Goal: Task Accomplishment & Management: Manage account settings

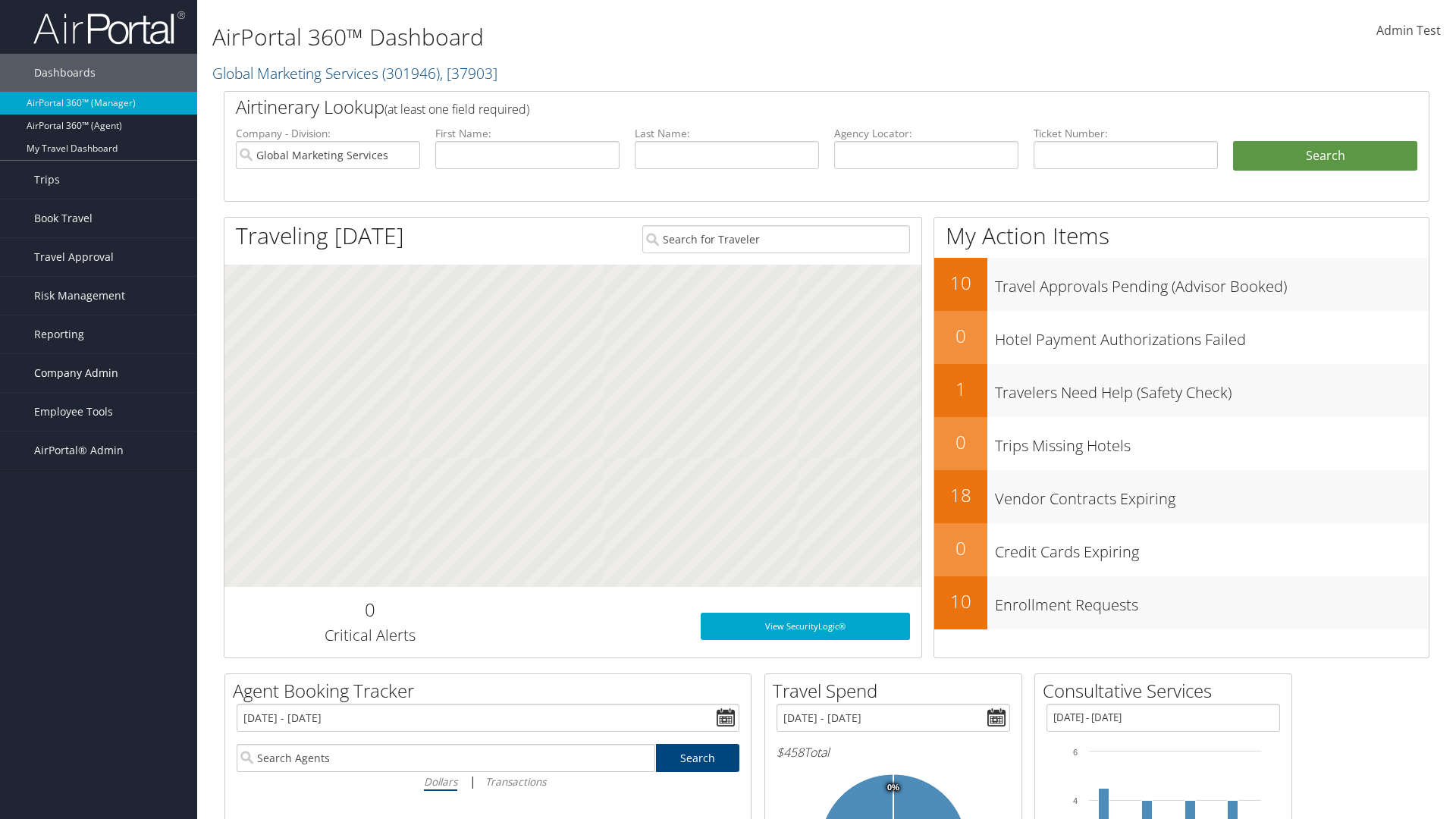
click at [98, 373] on span "Company Admin" at bounding box center [76, 373] width 84 height 38
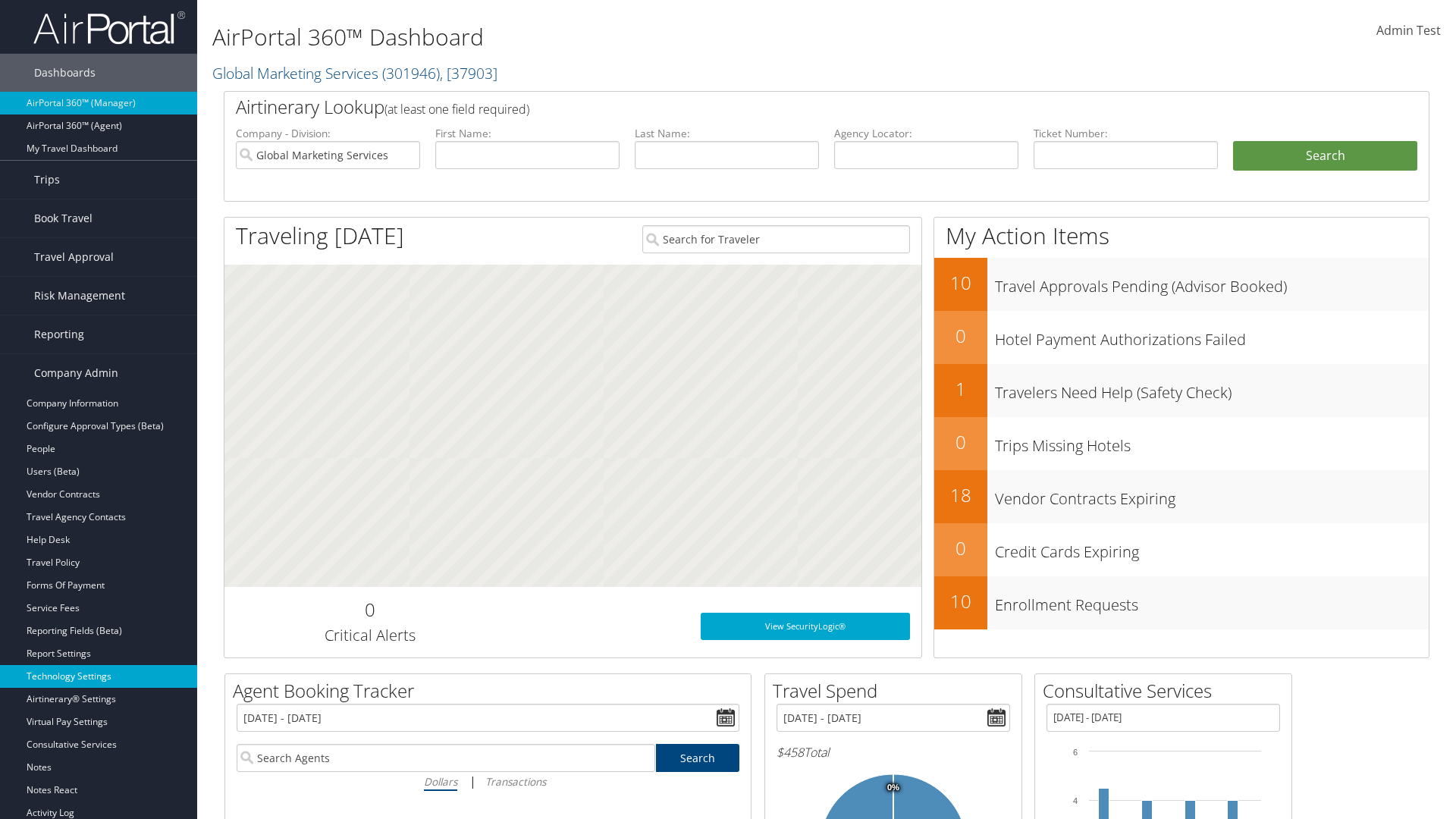
click at [98, 677] on link "Technology Settings" at bounding box center [98, 676] width 198 height 23
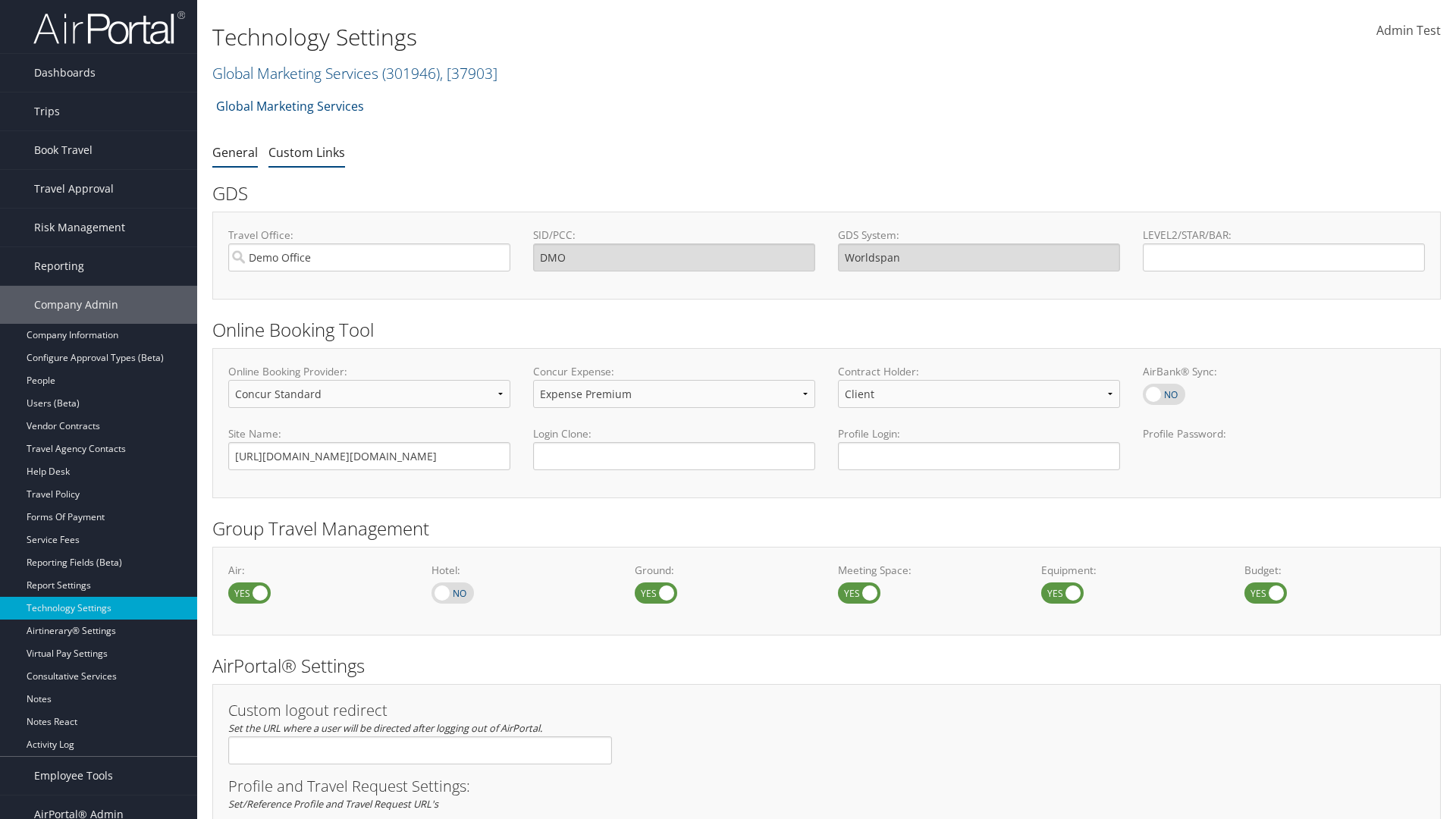
click at [306, 151] on link "Custom Links" at bounding box center [306, 152] width 76 height 17
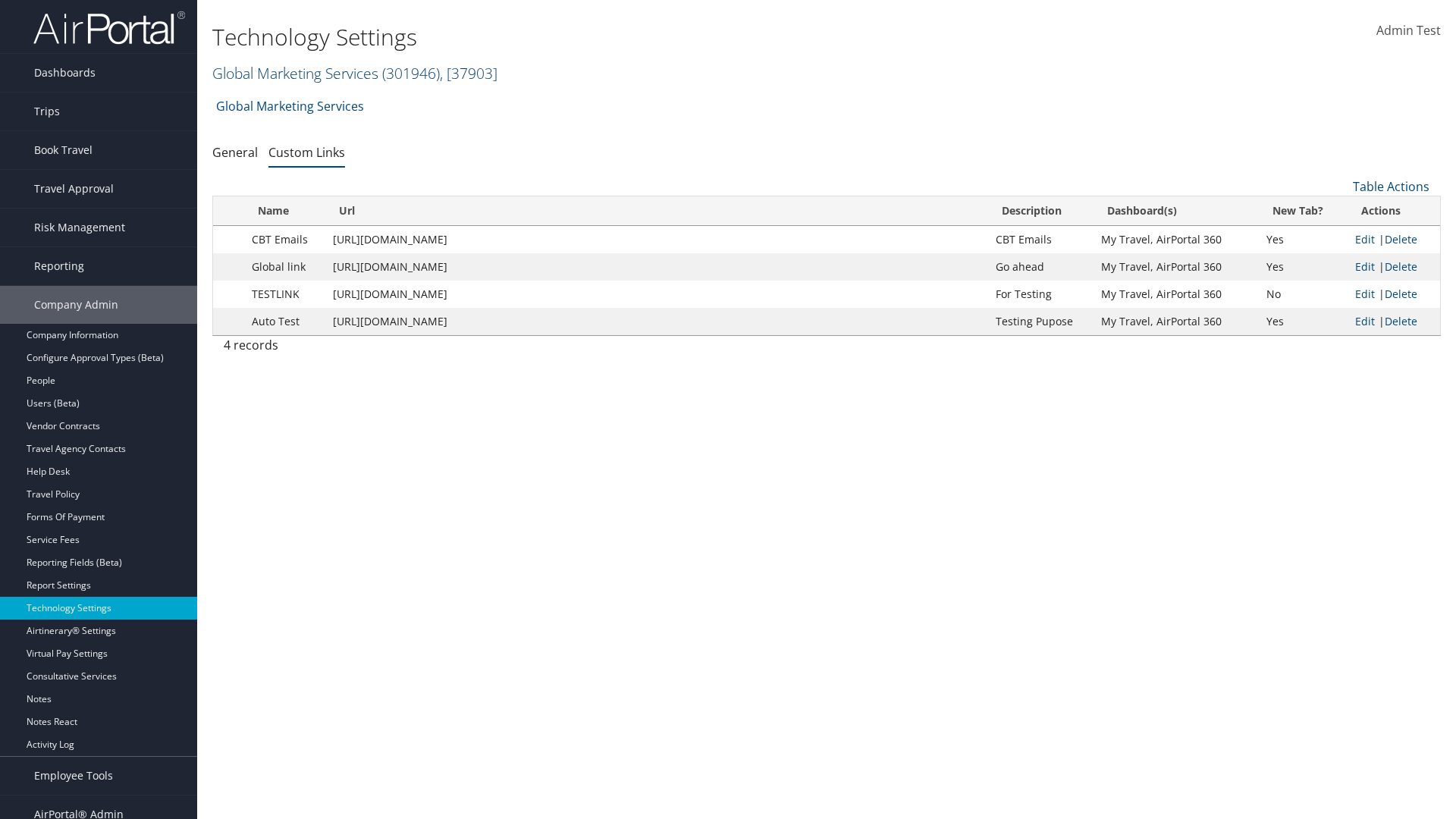
click at [293, 73] on link "Global Marketing Services ( 301946 ) , [ 37903 ]" at bounding box center [355, 73] width 285 height 20
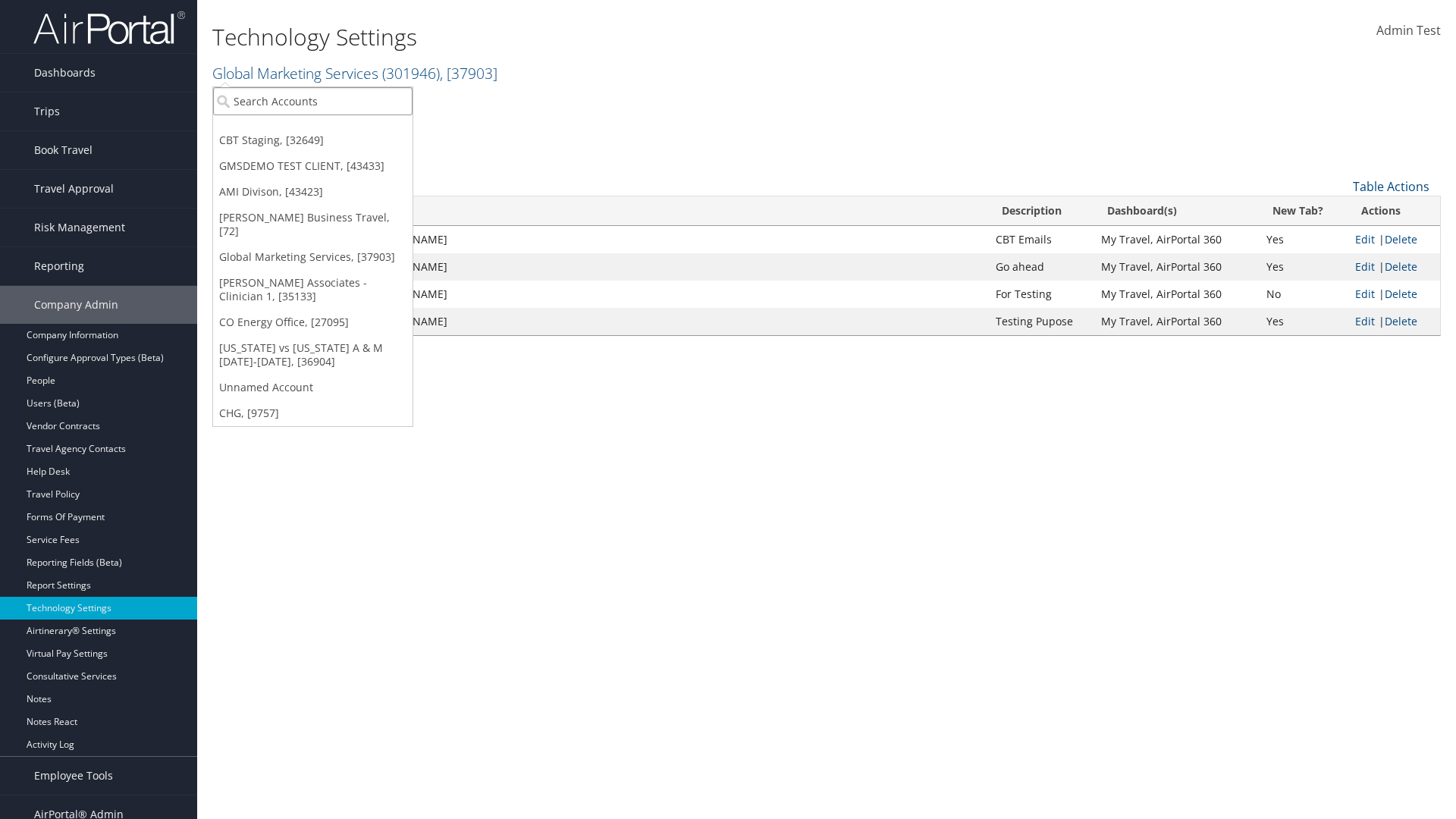
click at [313, 101] on input "search" at bounding box center [313, 101] width 199 height 28
type input "CBTSTG"
click at [313, 129] on div "CBT Staging (CBTSTG), [32649]" at bounding box center [313, 129] width 216 height 13
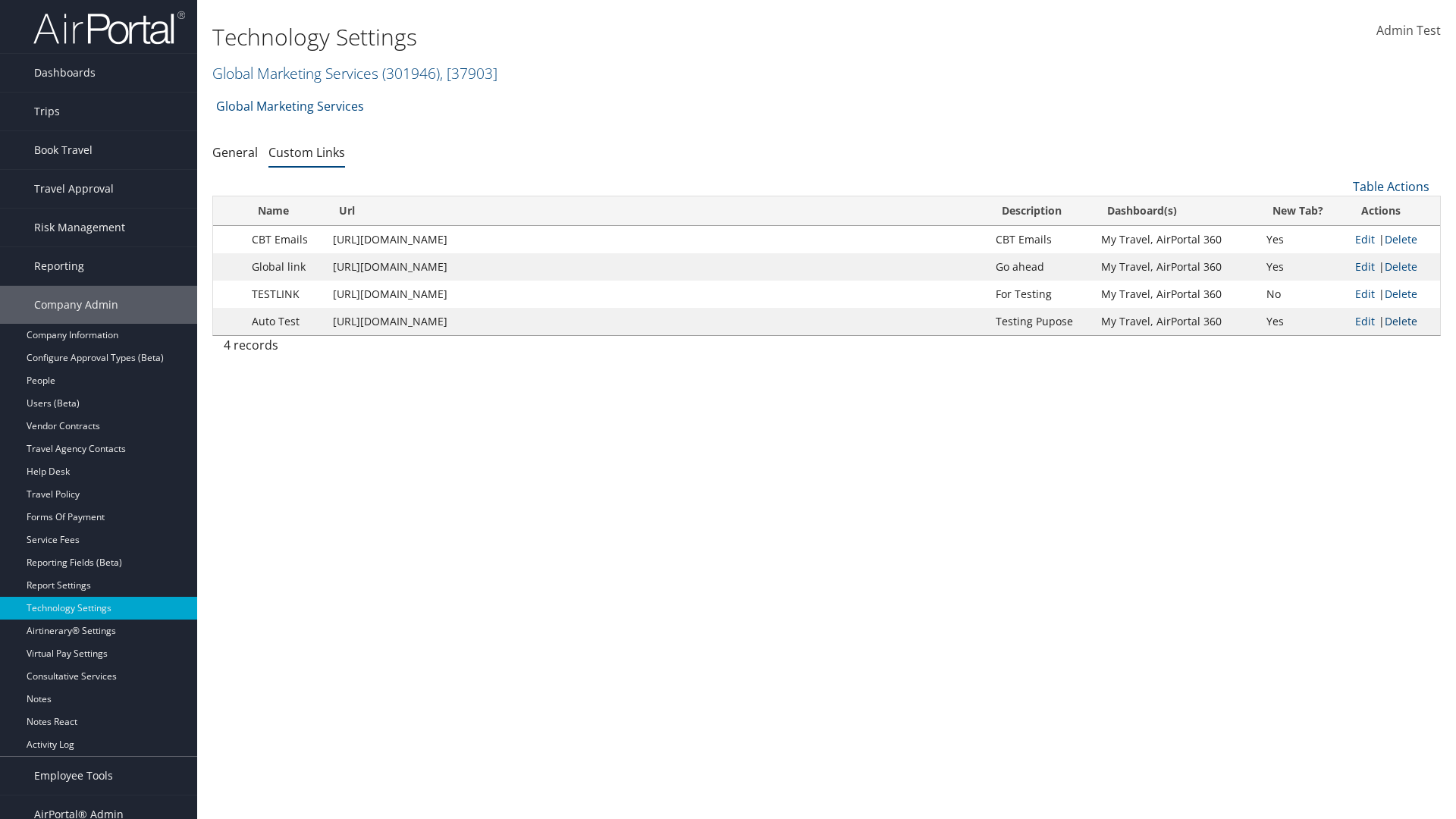
click at [1401, 321] on link "Delete" at bounding box center [1401, 320] width 33 height 14
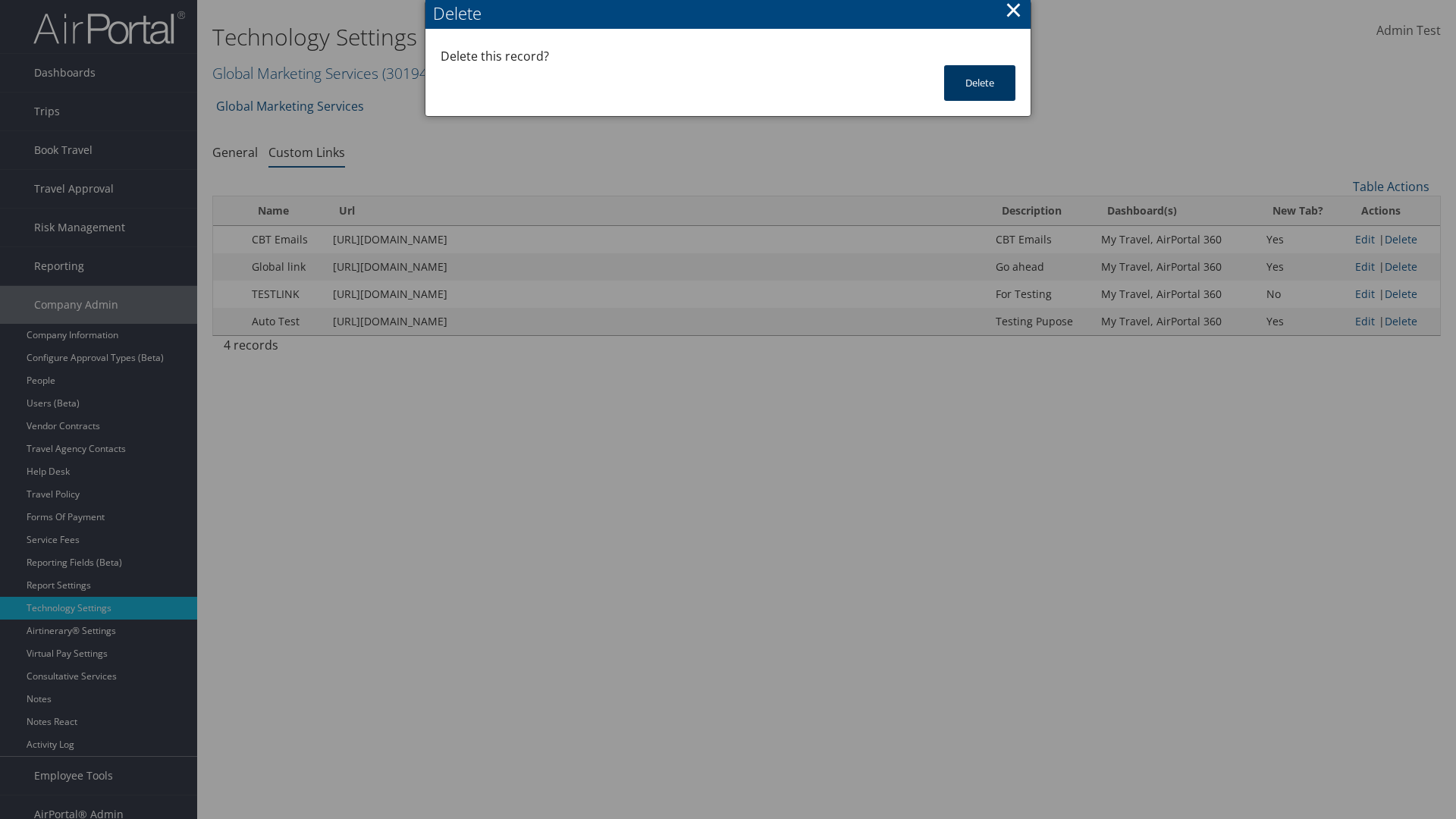
click at [980, 82] on button "Delete" at bounding box center [979, 83] width 71 height 35
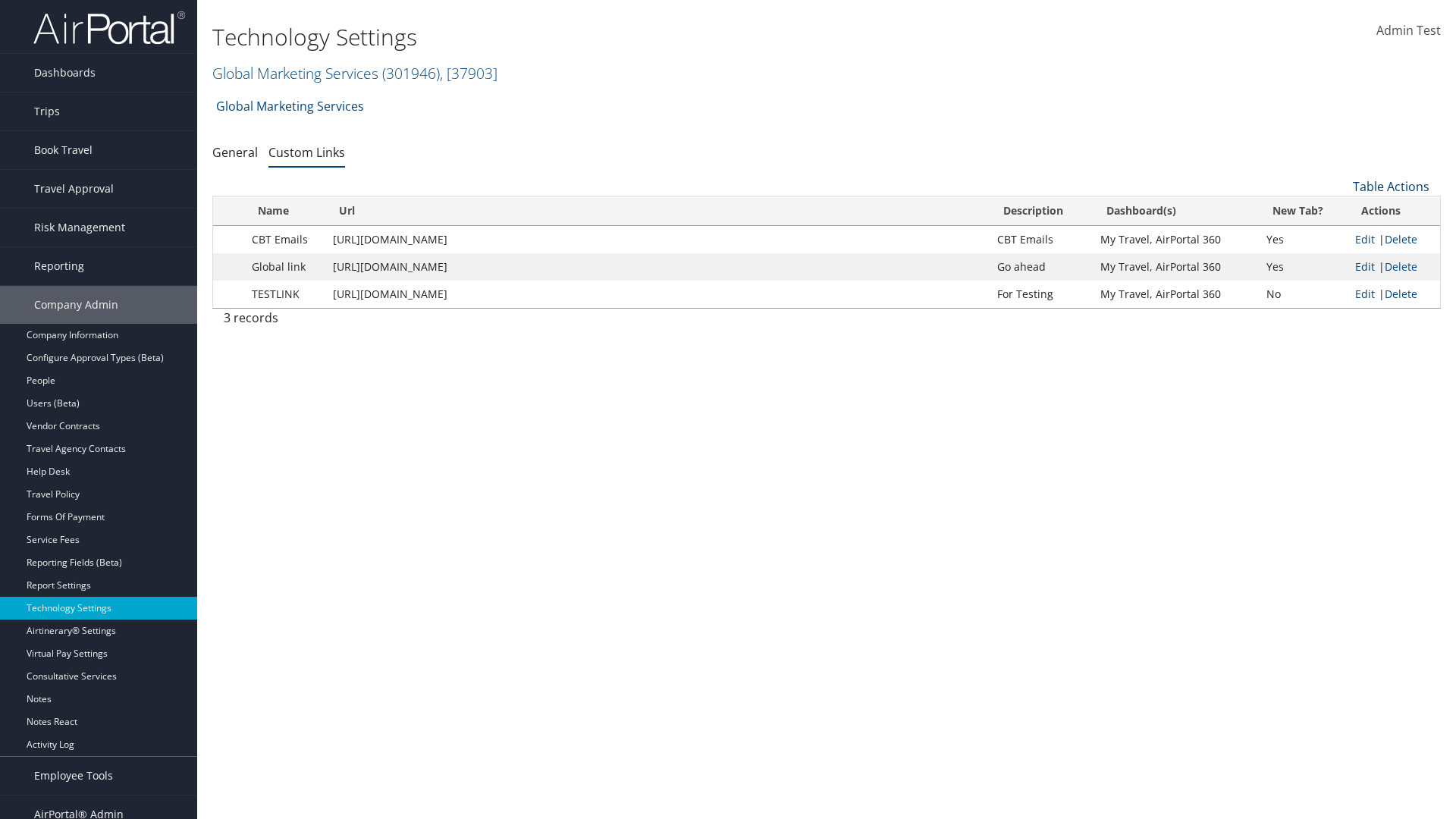
click at [1391, 187] on link "Table Actions" at bounding box center [1390, 187] width 76 height 17
click at [1340, 210] on link "New Record" at bounding box center [1340, 210] width 199 height 26
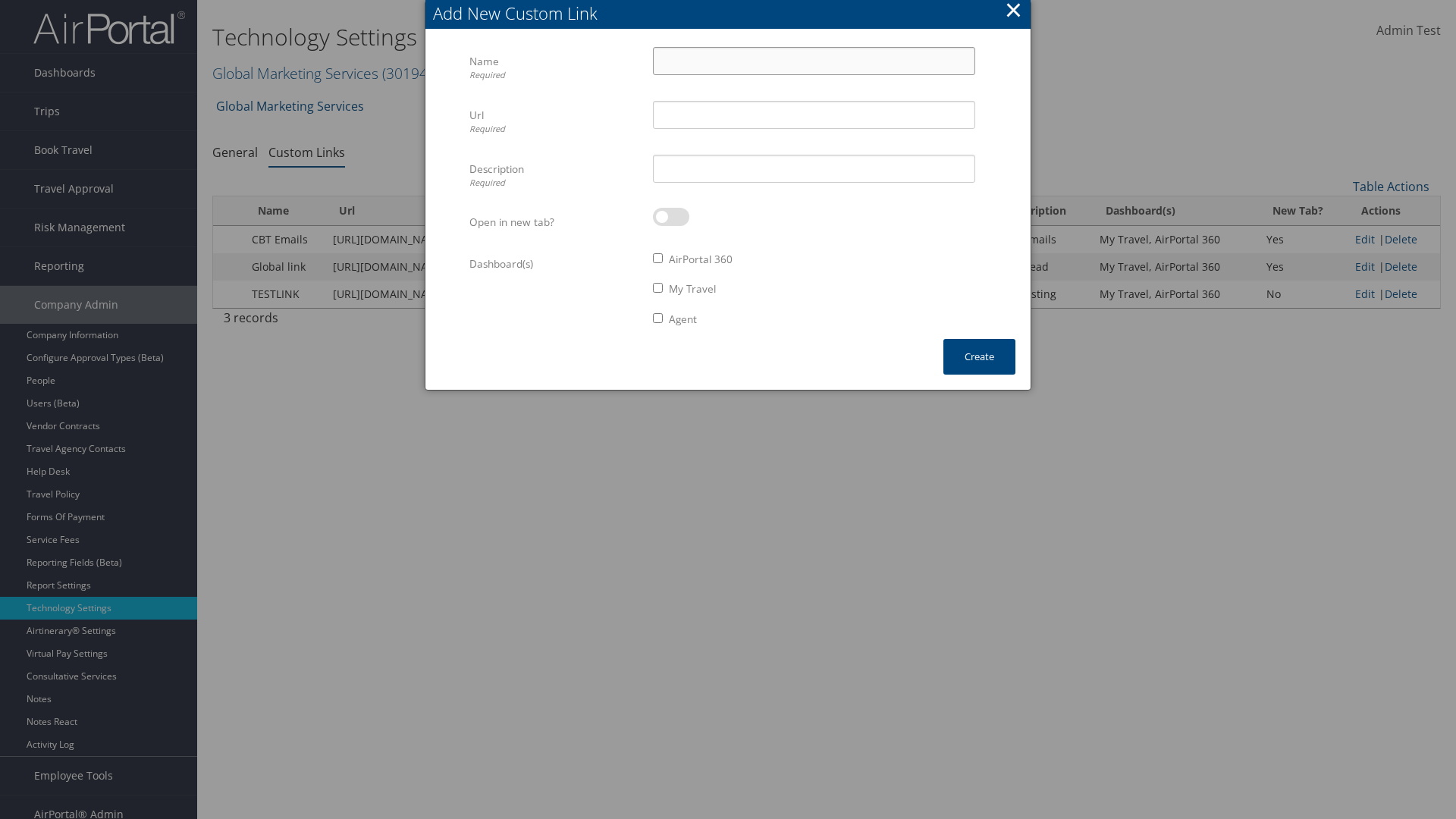
click at [814, 61] on input "Name Required" at bounding box center [814, 61] width 322 height 28
type input "Auto Test"
click at [814, 114] on input "Url Required" at bounding box center [814, 114] width 322 height 28
type input "https://staging.cbtat.com/client/technology/quicklinks"
click at [814, 168] on input "Description Required" at bounding box center [814, 168] width 322 height 28
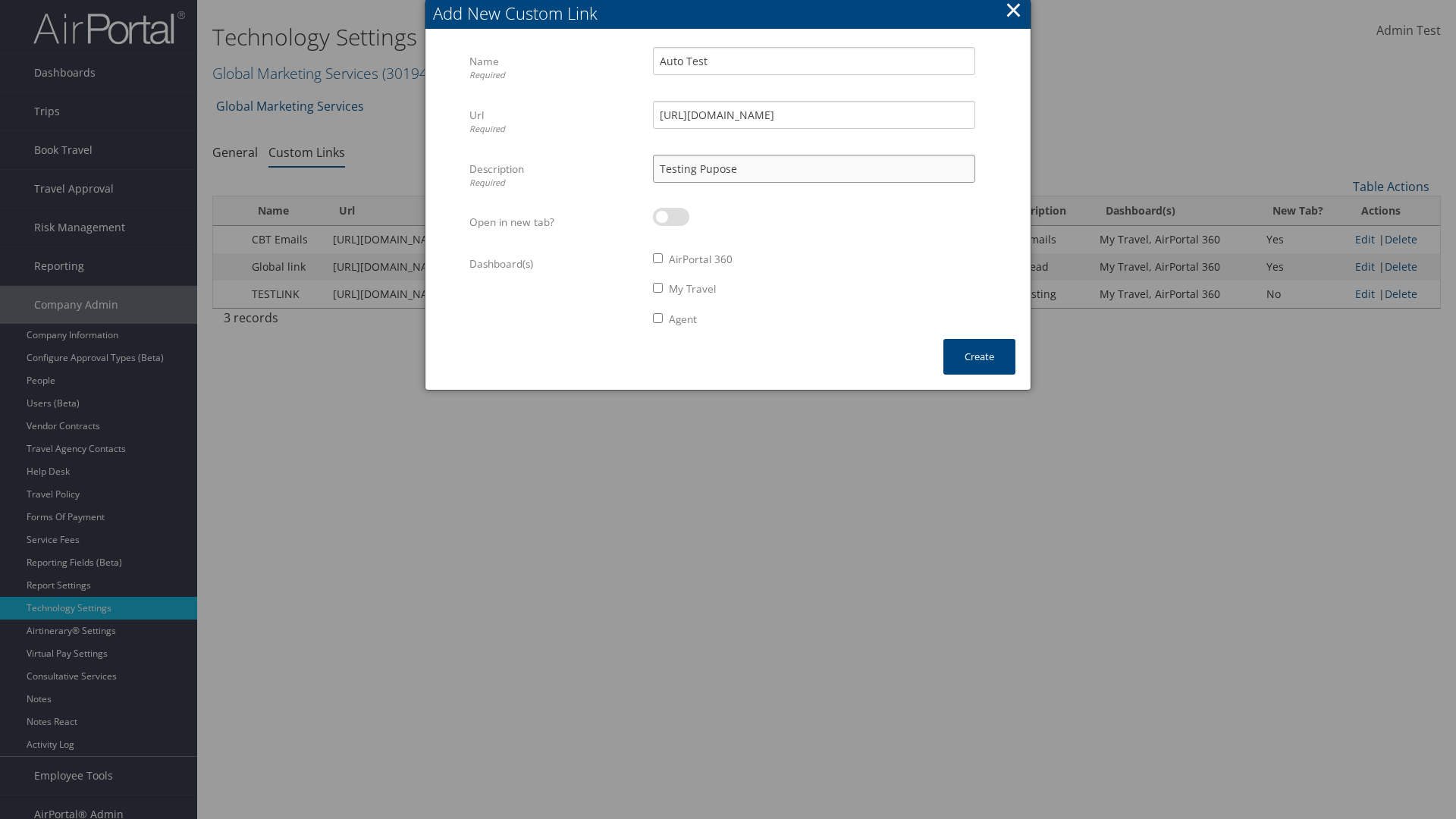
type input "Testing Pupose"
click at [671, 217] on label at bounding box center [671, 217] width 36 height 18
click at [671, 217] on input "checkbox" at bounding box center [666, 219] width 10 height 10
checkbox input "true"
click at [702, 260] on label "AirPortal 360" at bounding box center [701, 260] width 64 height 15
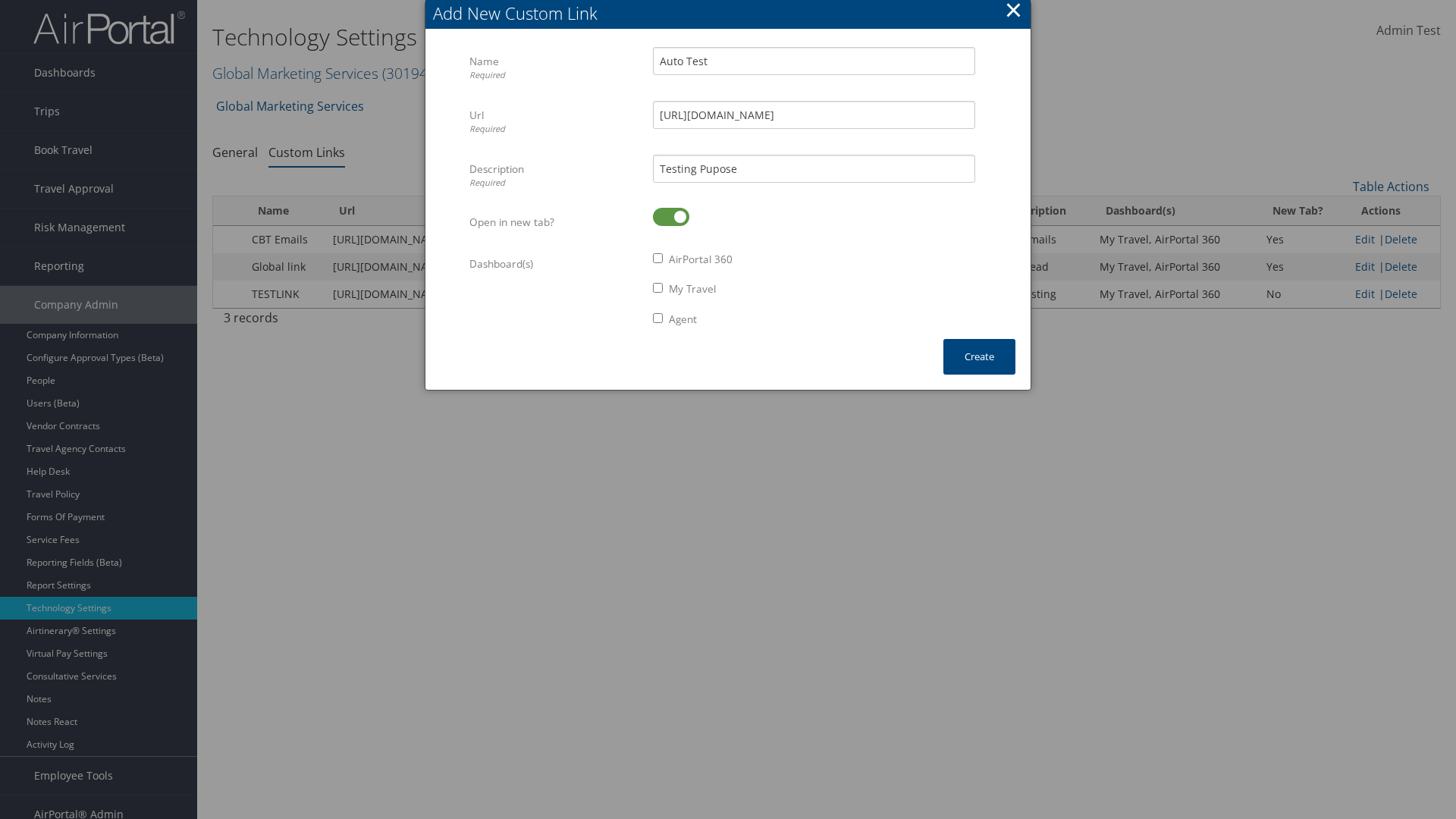
click at [662, 260] on input "AirPortal 360" at bounding box center [658, 258] width 10 height 10
checkbox input "true"
click at [694, 289] on label "My Travel" at bounding box center [693, 289] width 47 height 15
click at [662, 289] on input "My Travel" at bounding box center [658, 288] width 10 height 10
checkbox input "true"
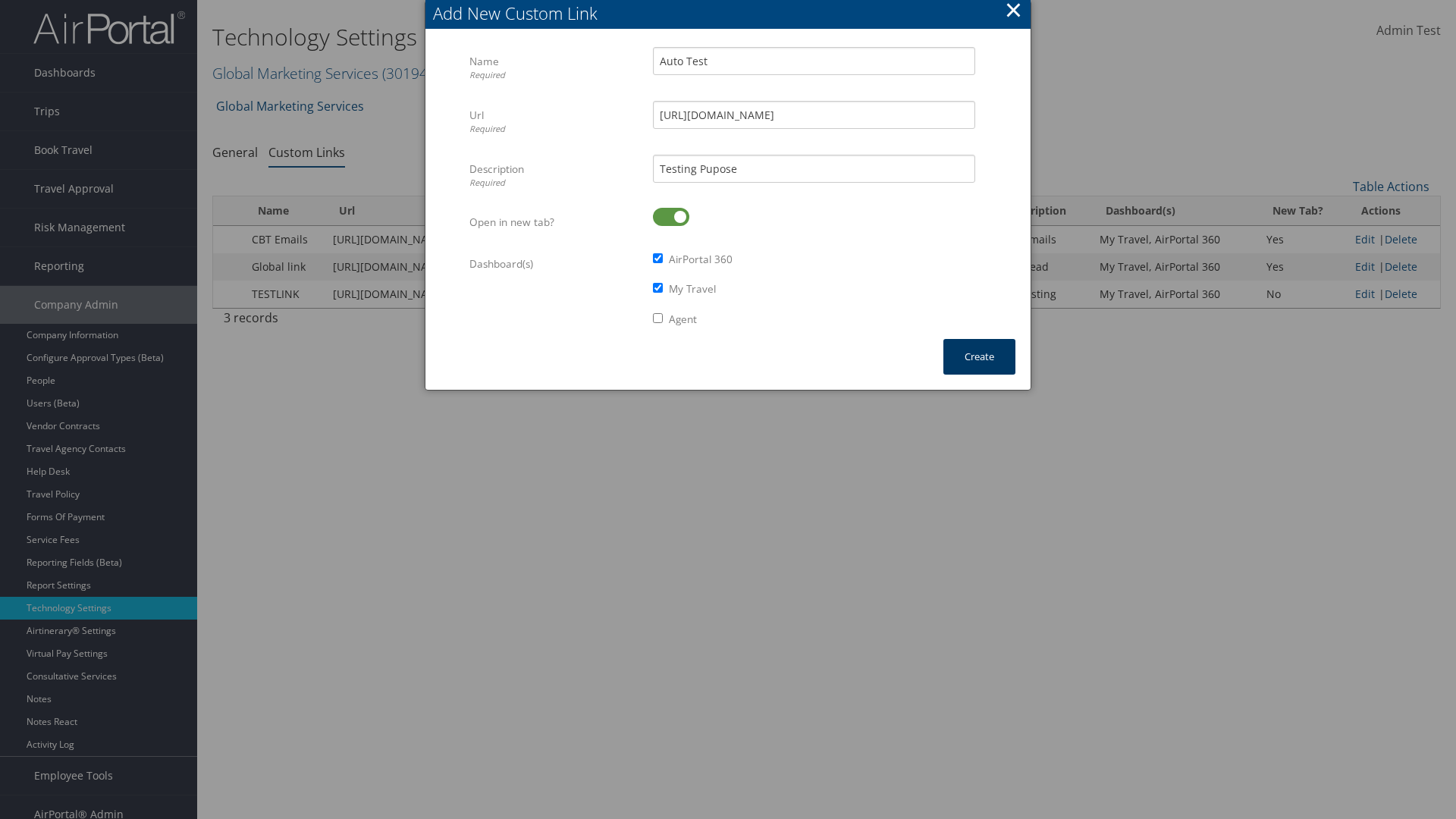
click at [979, 357] on button "Create" at bounding box center [979, 357] width 72 height 35
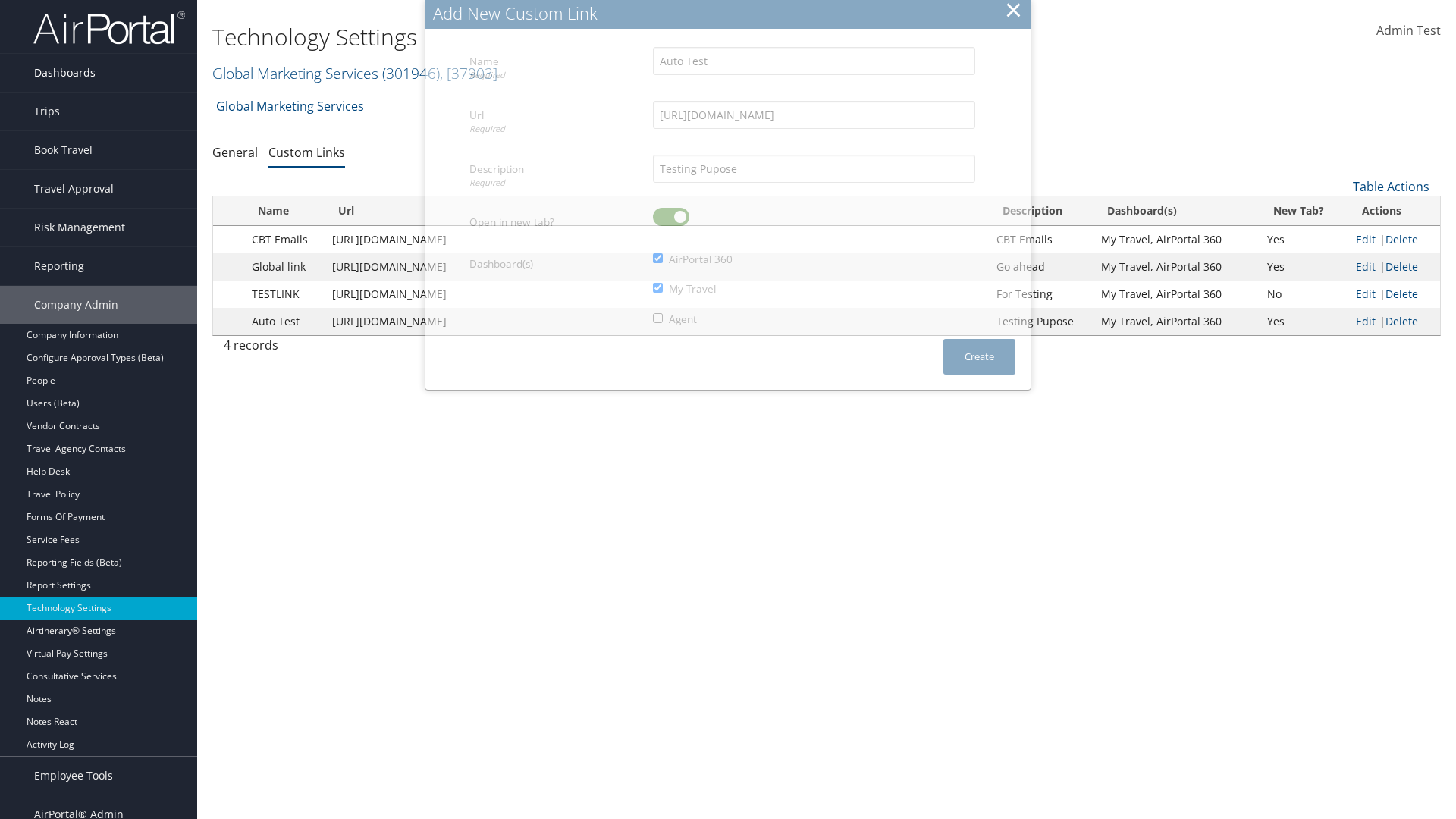
click at [98, 73] on link "Dashboards" at bounding box center [98, 72] width 198 height 38
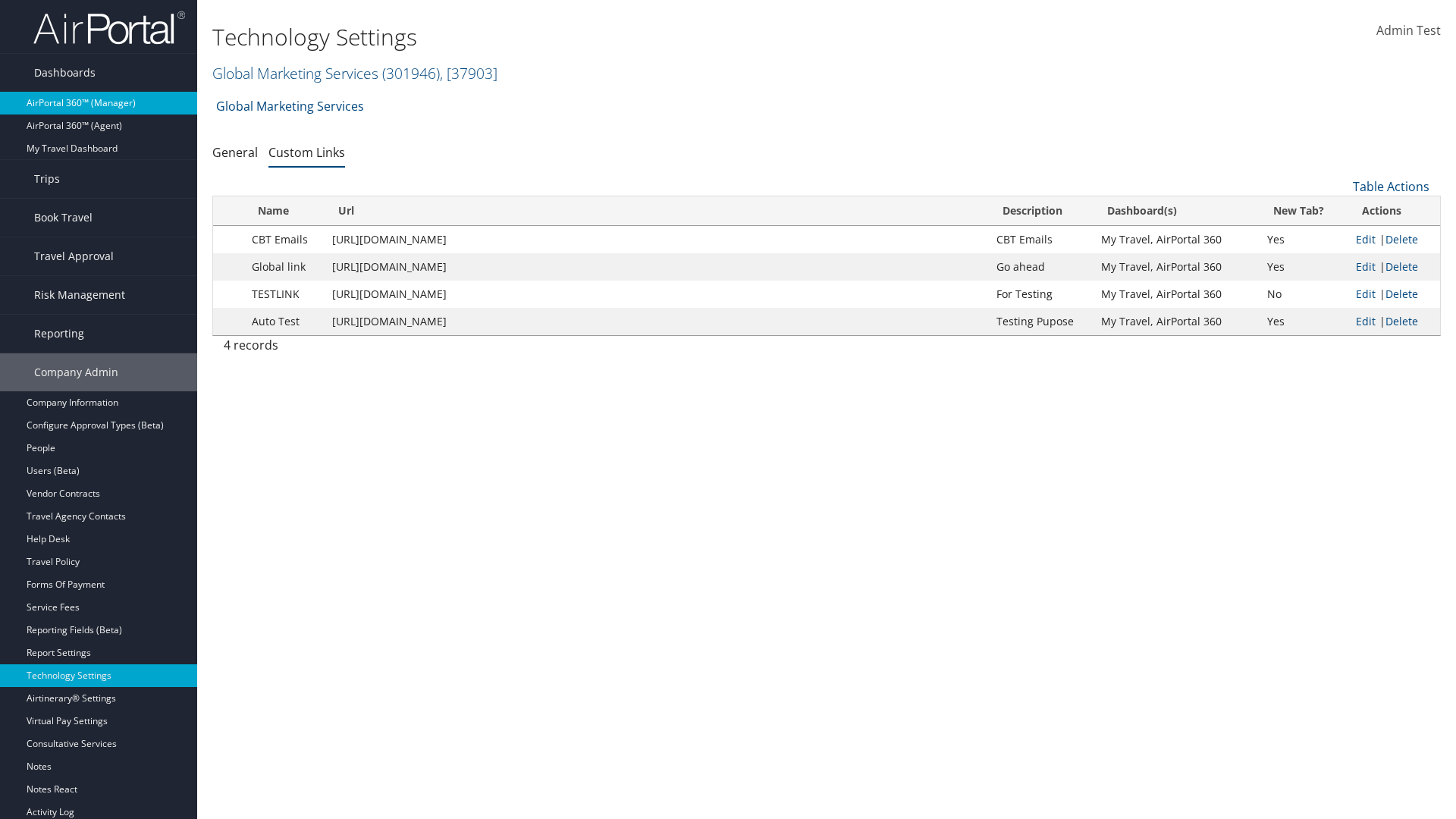
click at [98, 103] on link "AirPortal 360™ (Manager)" at bounding box center [98, 103] width 198 height 23
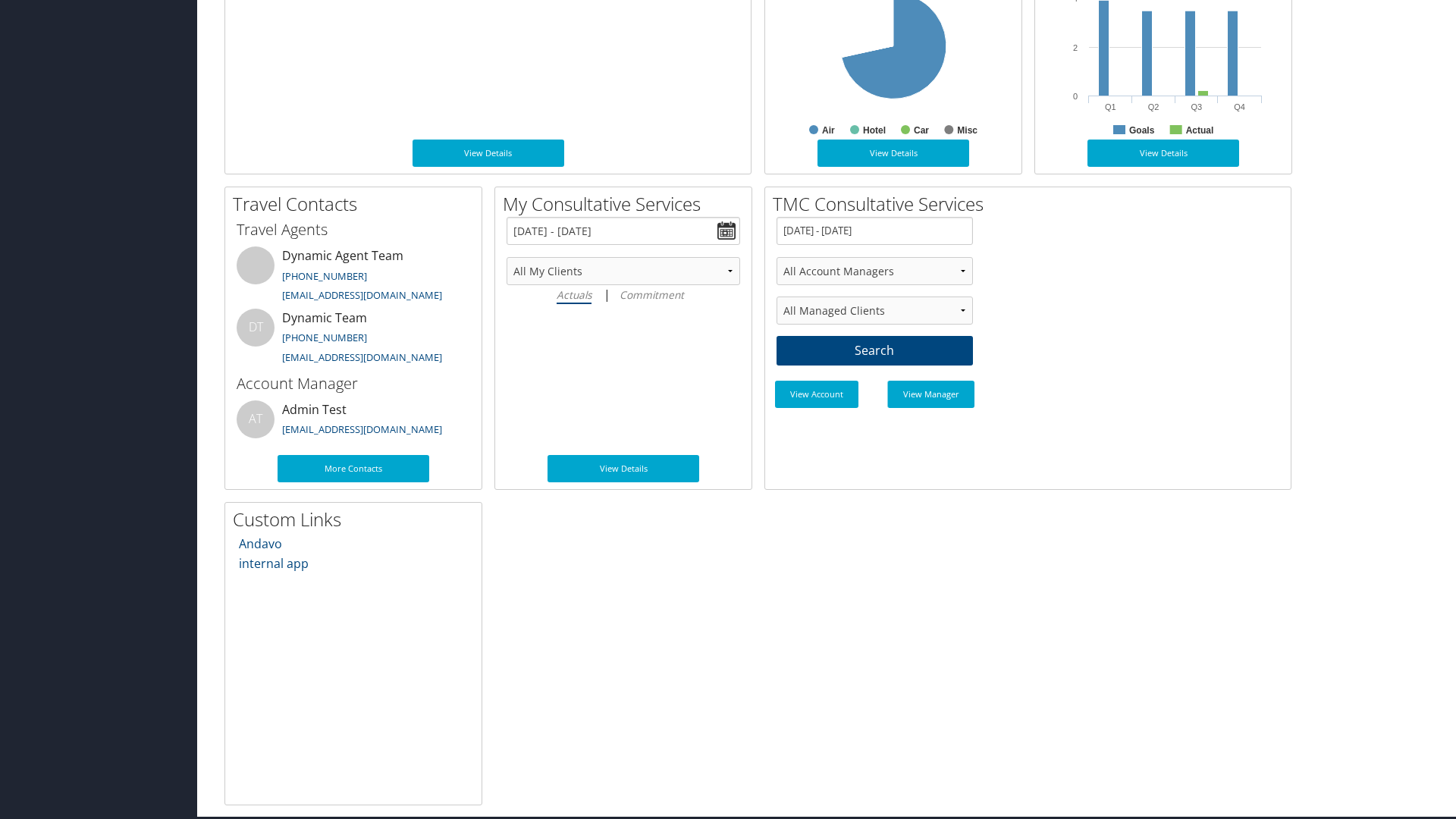
scroll to position [802, 0]
